Goal: Browse casually

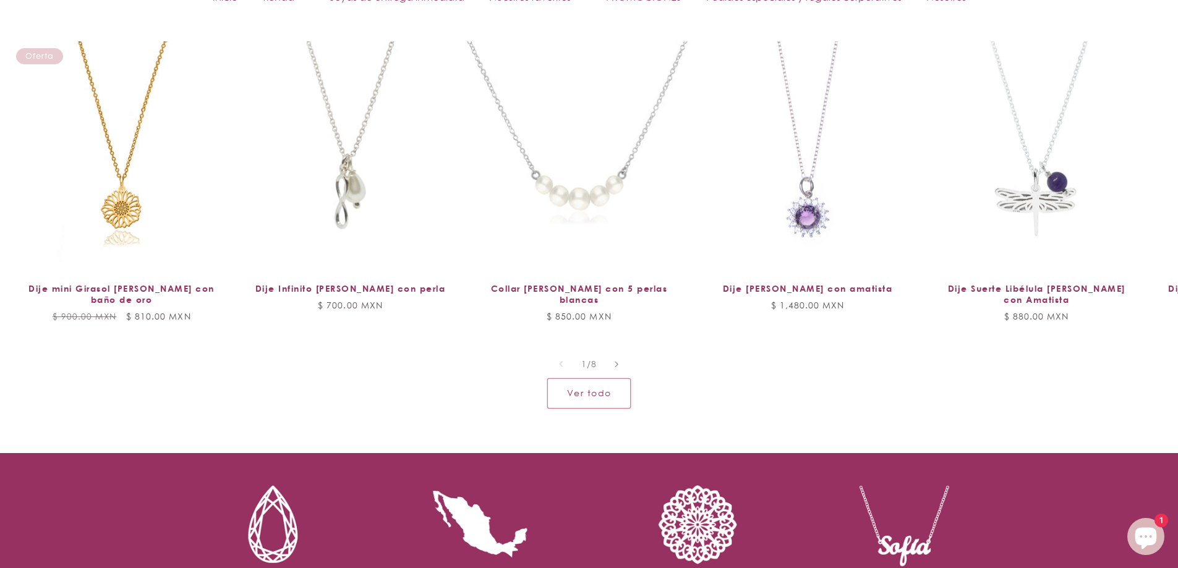
scroll to position [1422, 0]
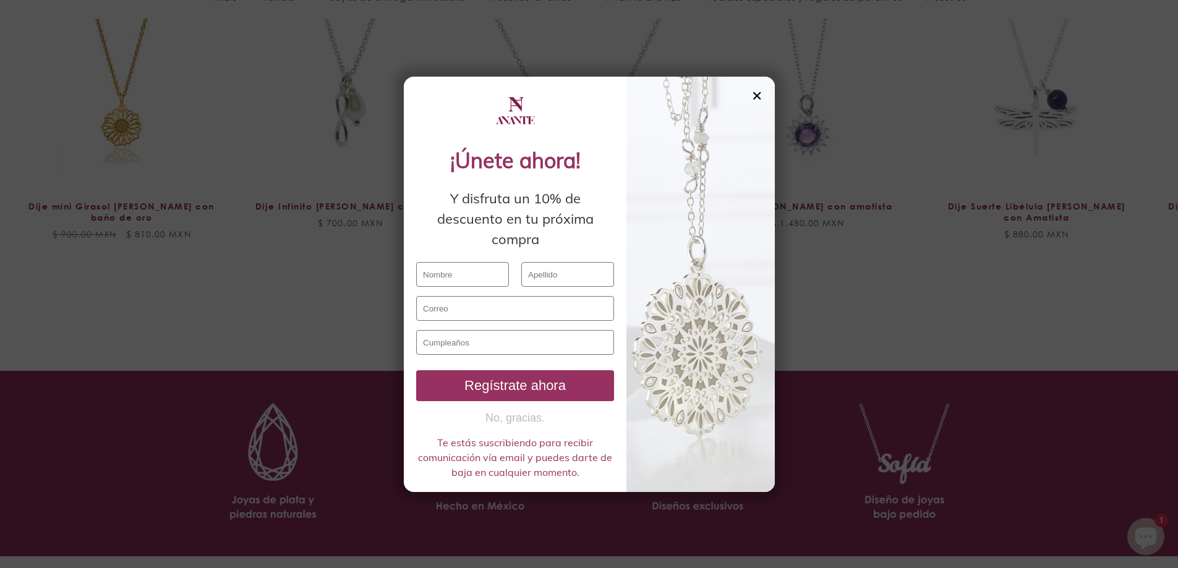
click at [758, 100] on div "✕" at bounding box center [756, 96] width 11 height 14
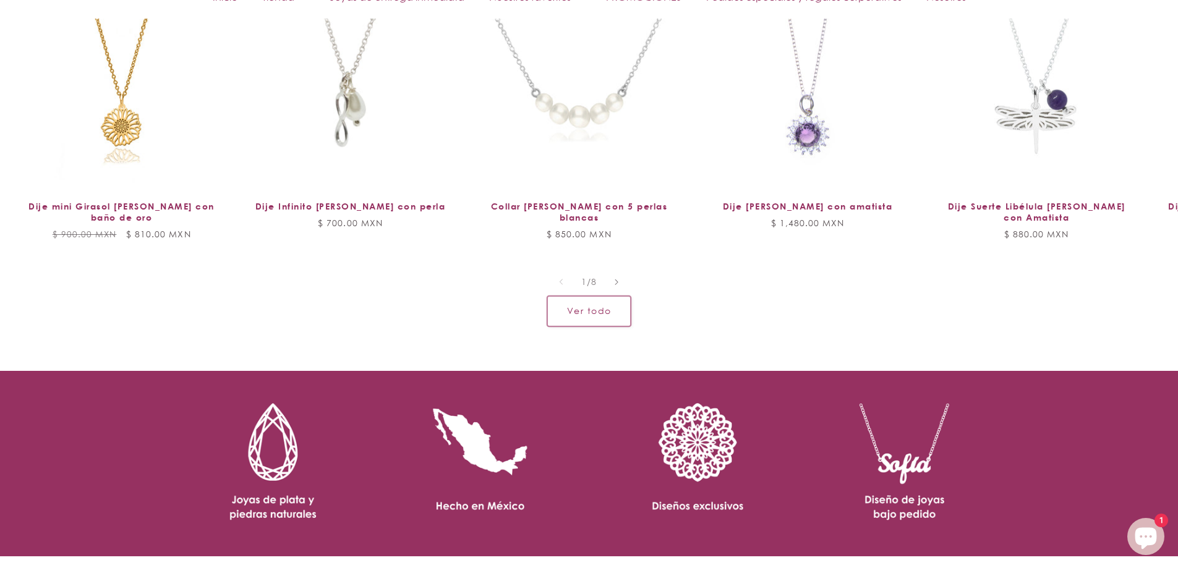
click at [603, 303] on link "Ver todo" at bounding box center [588, 311] width 83 height 30
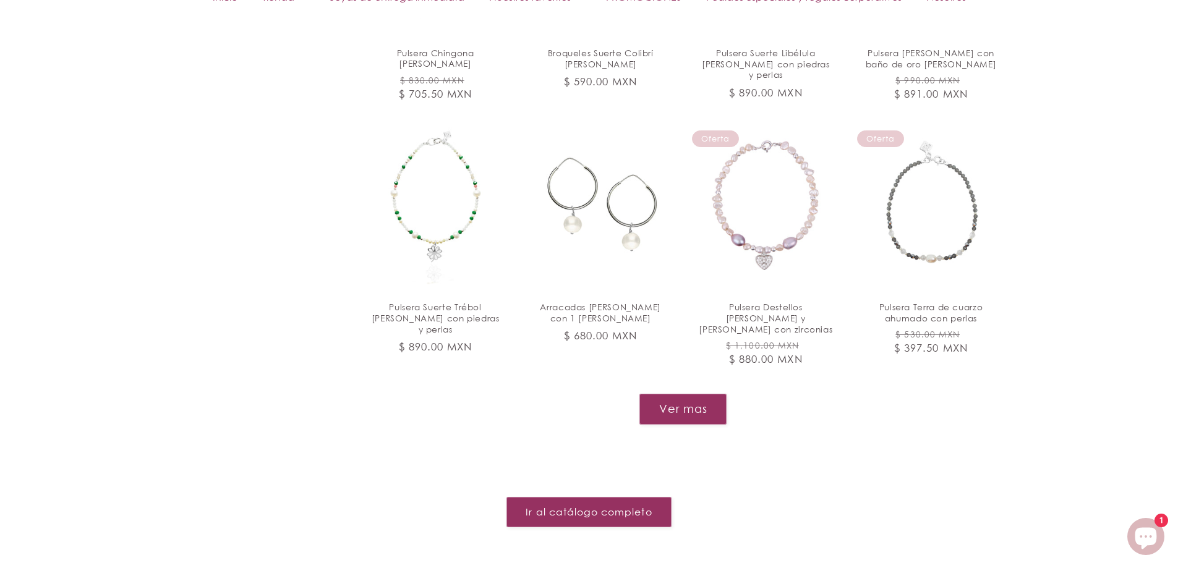
scroll to position [1419, 0]
click at [681, 393] on button "Ver mas" at bounding box center [683, 408] width 88 height 30
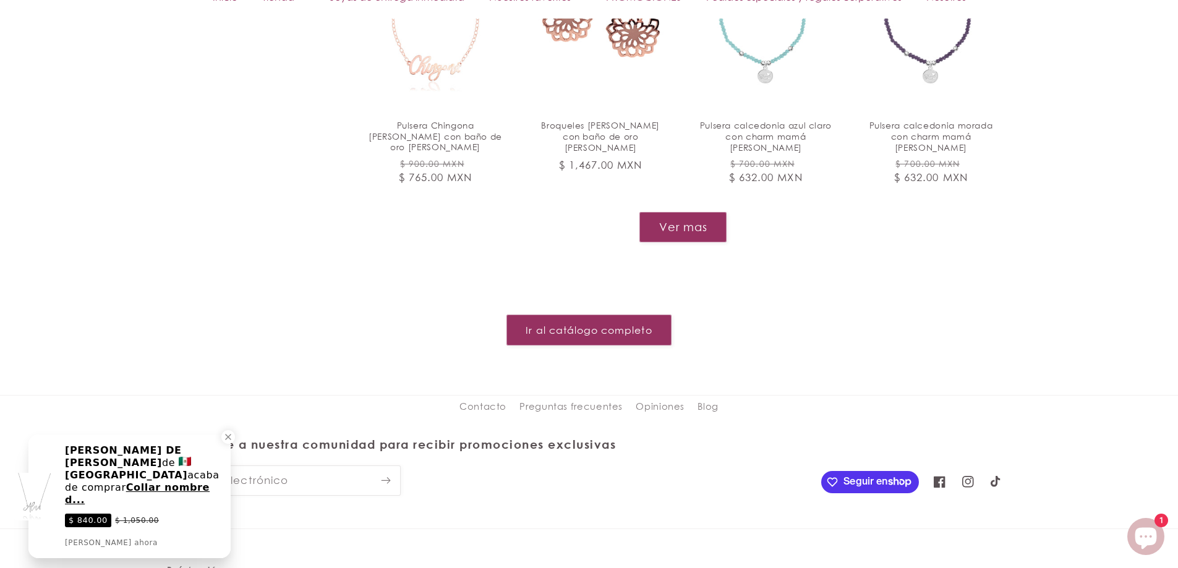
scroll to position [2702, 0]
